Goal: Information Seeking & Learning: Learn about a topic

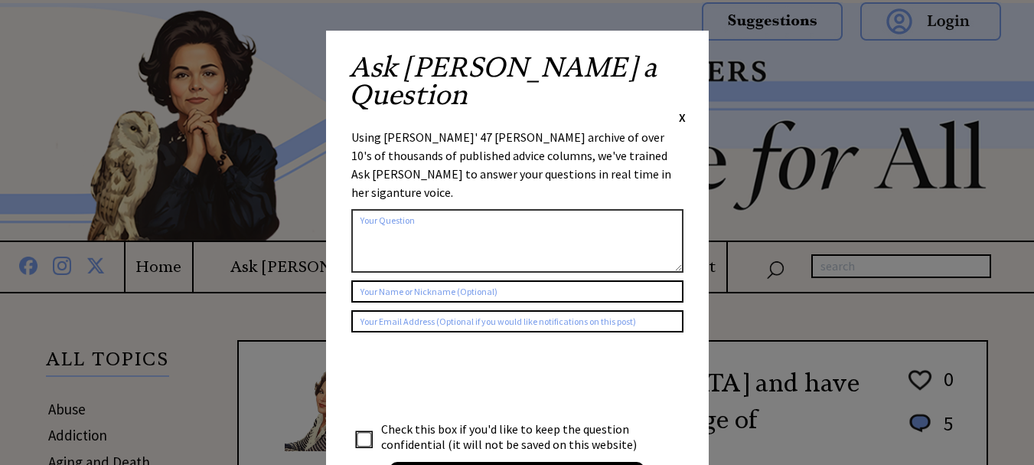
click at [685, 109] on span "X" at bounding box center [682, 116] width 7 height 15
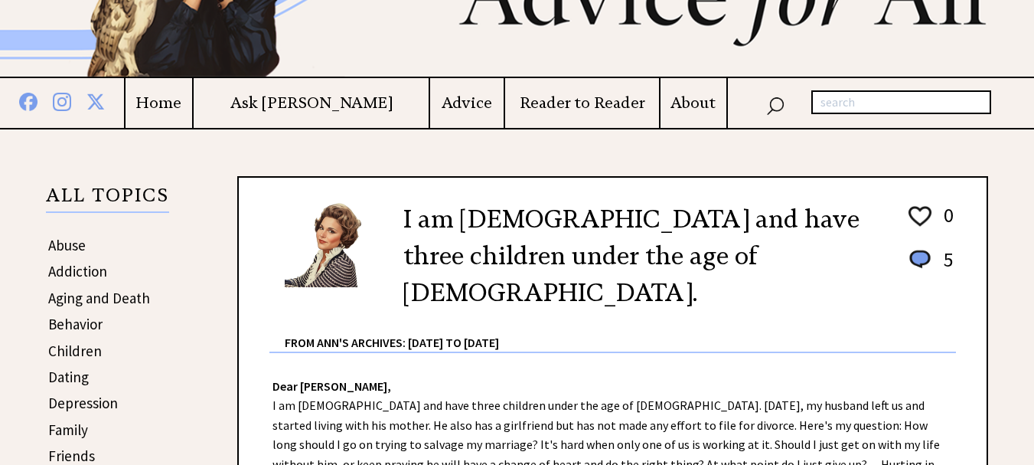
scroll to position [77, 0]
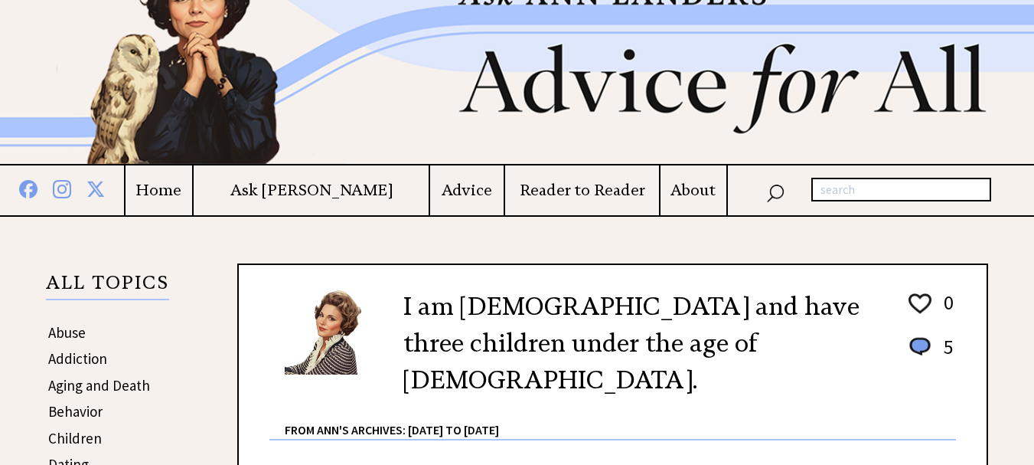
click at [193, 191] on h4 "Home" at bounding box center [159, 190] width 67 height 19
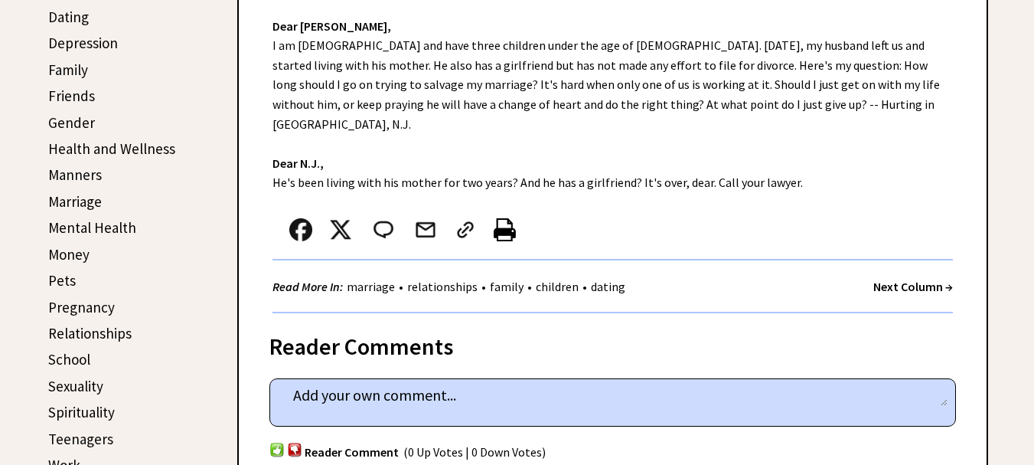
scroll to position [613, 0]
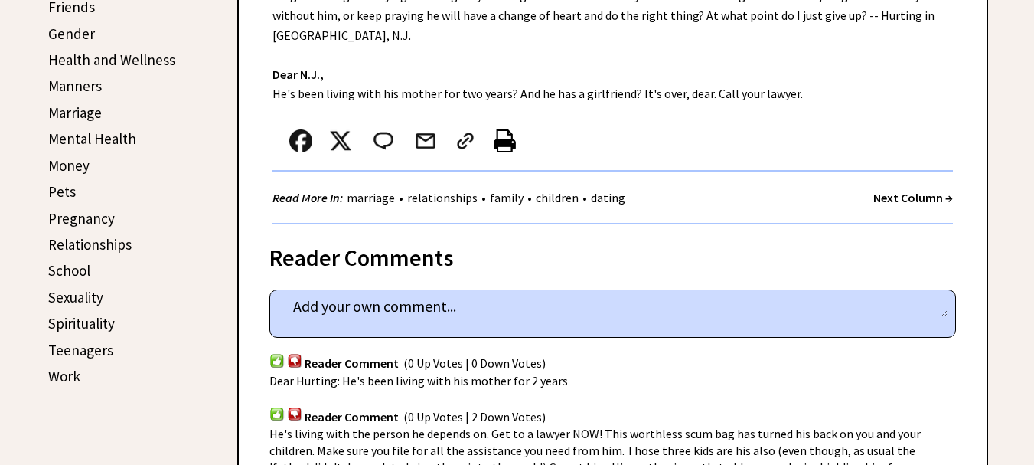
click at [101, 138] on link "Mental Health" at bounding box center [92, 138] width 88 height 18
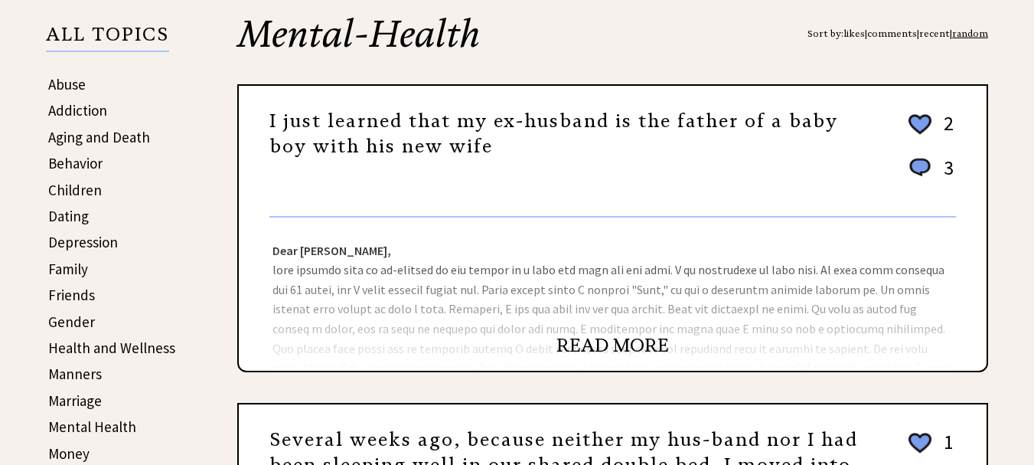
scroll to position [383, 0]
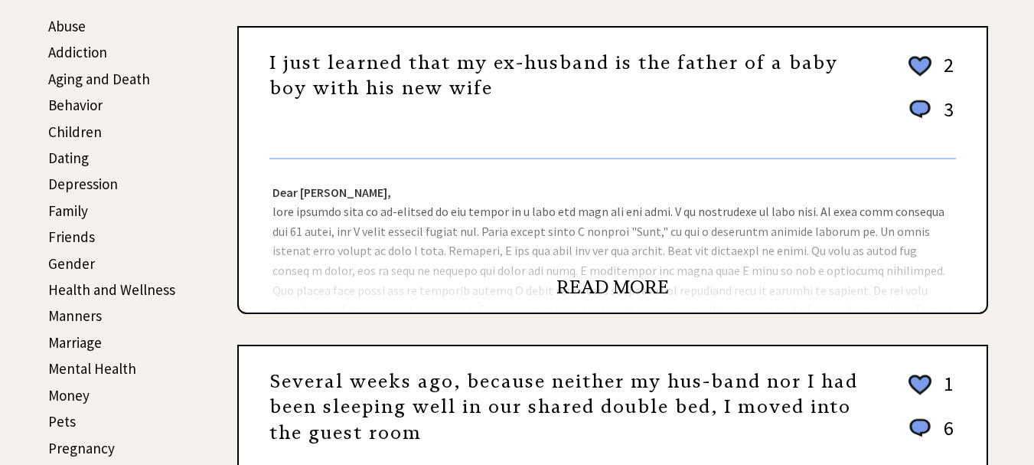
click at [584, 291] on link "READ MORE" at bounding box center [613, 287] width 113 height 23
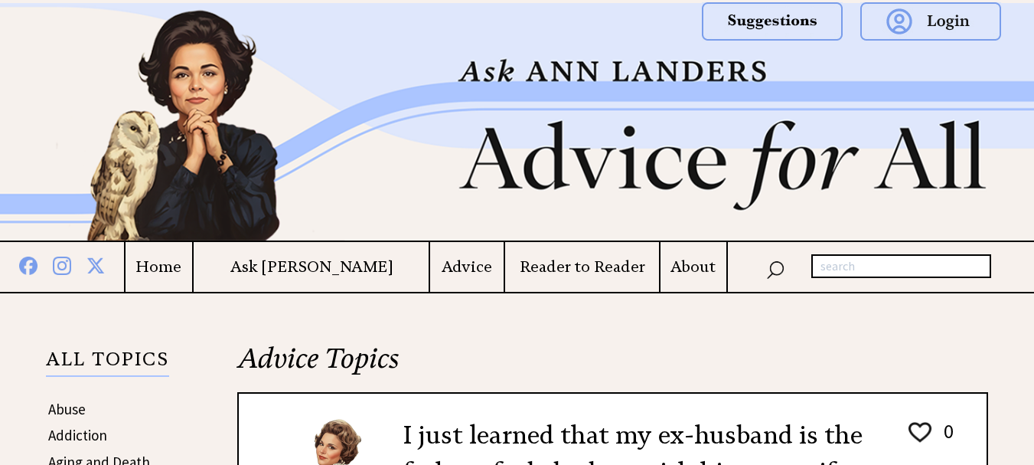
click at [193, 264] on h4 "Home" at bounding box center [159, 266] width 67 height 19
